Goal: Find specific page/section: Find specific page/section

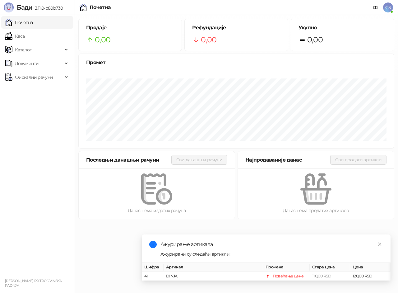
click at [15, 34] on link "Каса" at bounding box center [15, 36] width 20 height 12
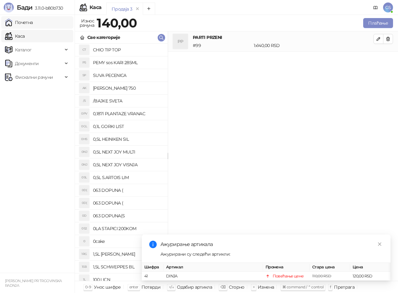
click at [21, 24] on link "Почетна" at bounding box center [19, 22] width 28 height 12
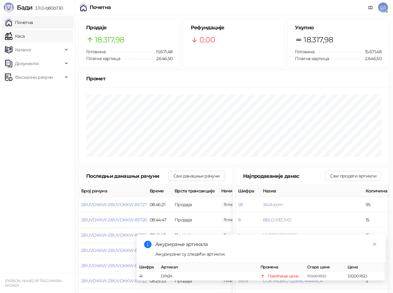
click at [25, 40] on link "Каса" at bounding box center [15, 36] width 20 height 12
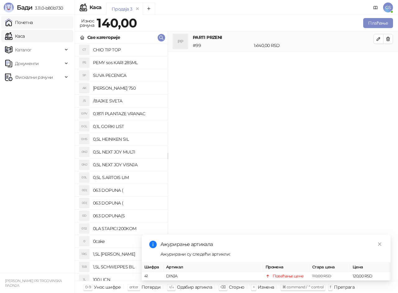
click at [33, 23] on link "Почетна" at bounding box center [19, 22] width 28 height 12
